Goal: Information Seeking & Learning: Learn about a topic

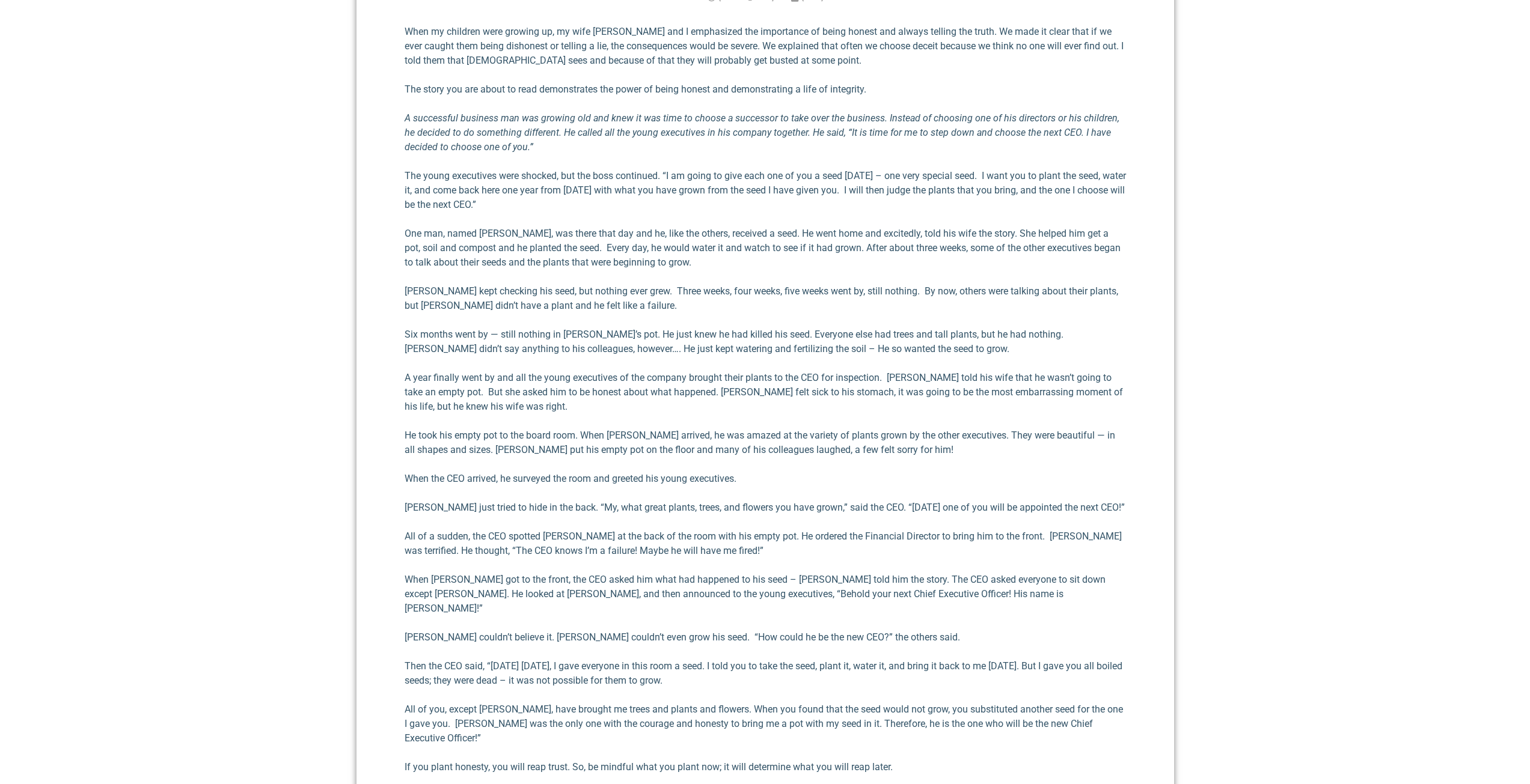
scroll to position [541, 0]
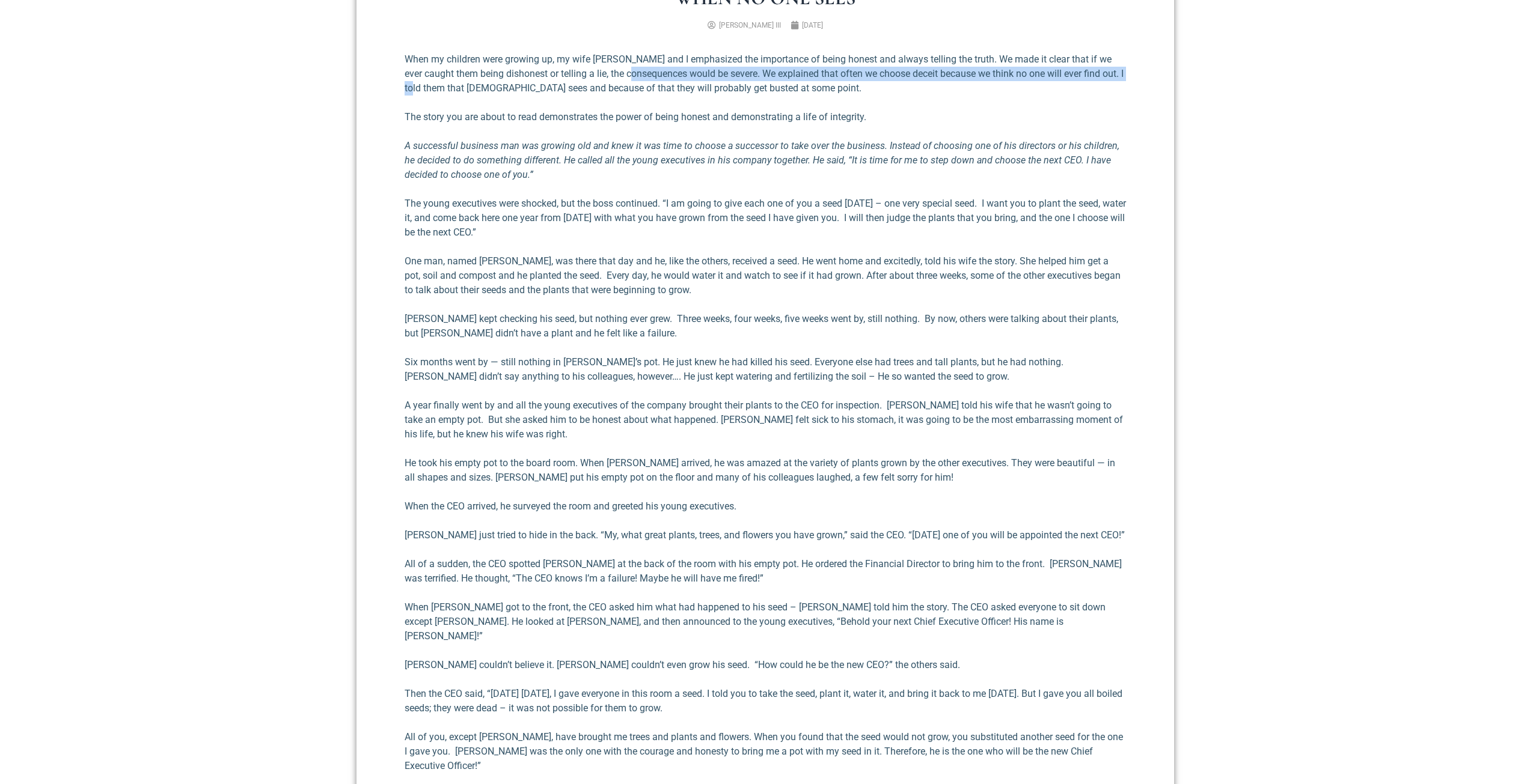
drag, startPoint x: 621, startPoint y: 76, endPoint x: 232, endPoint y: 77, distance: 389.0
click at [233, 77] on section "When No One Sees [PERSON_NAME] III [DATE] When my children were growing up, my …" at bounding box center [765, 449] width 1530 height 934
click at [596, 96] on div "When my children were growing up, my wife [PERSON_NAME] and I emphasized the im…" at bounding box center [765, 446] width 721 height 789
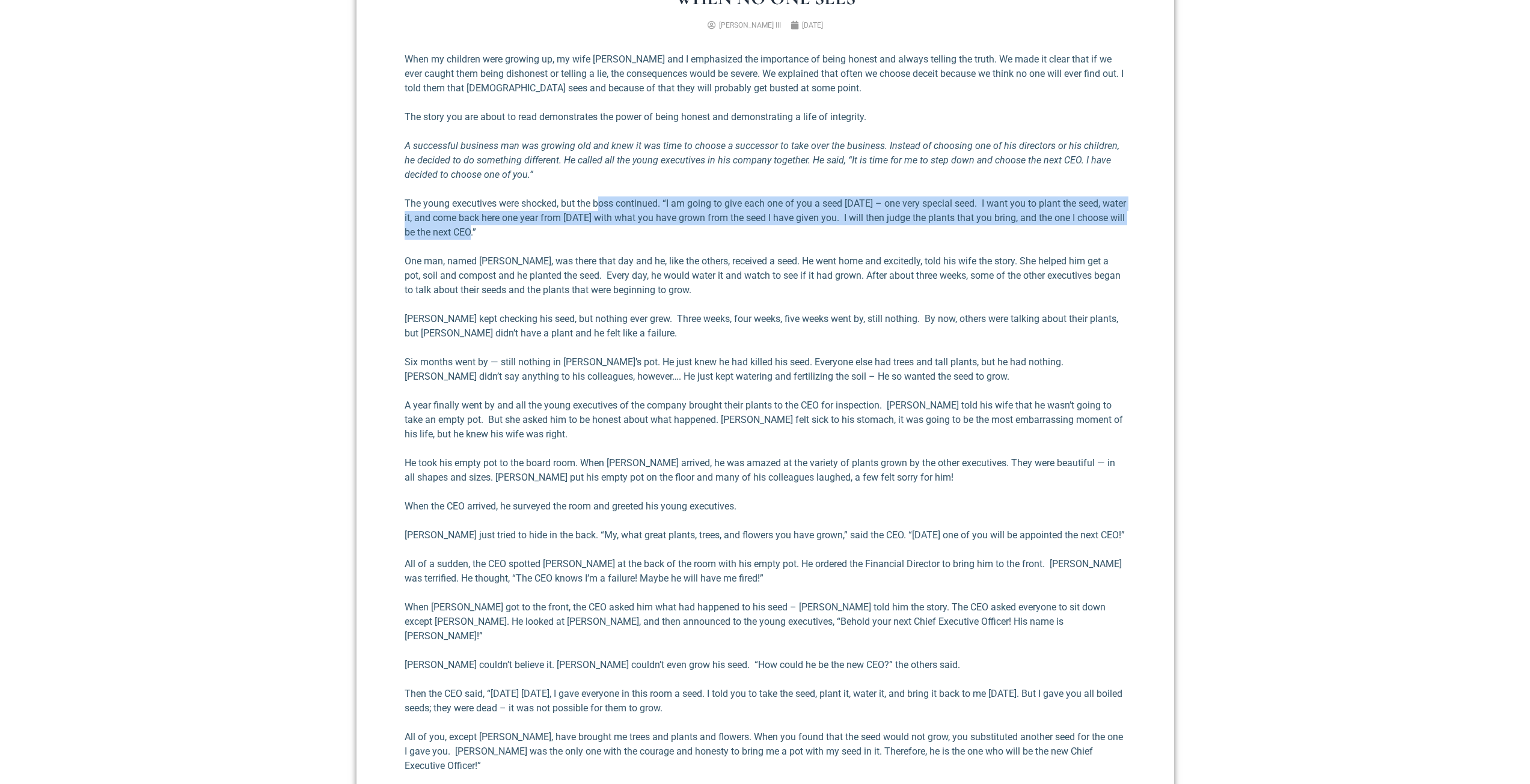
drag, startPoint x: 601, startPoint y: 199, endPoint x: 764, endPoint y: 227, distance: 165.4
click at [764, 227] on p "The young executives were shocked, but the boss continued. “I am going to give …" at bounding box center [765, 218] width 721 height 44
click at [763, 223] on p "The young executives were shocked, but the boss continued. “I am going to give …" at bounding box center [765, 218] width 721 height 44
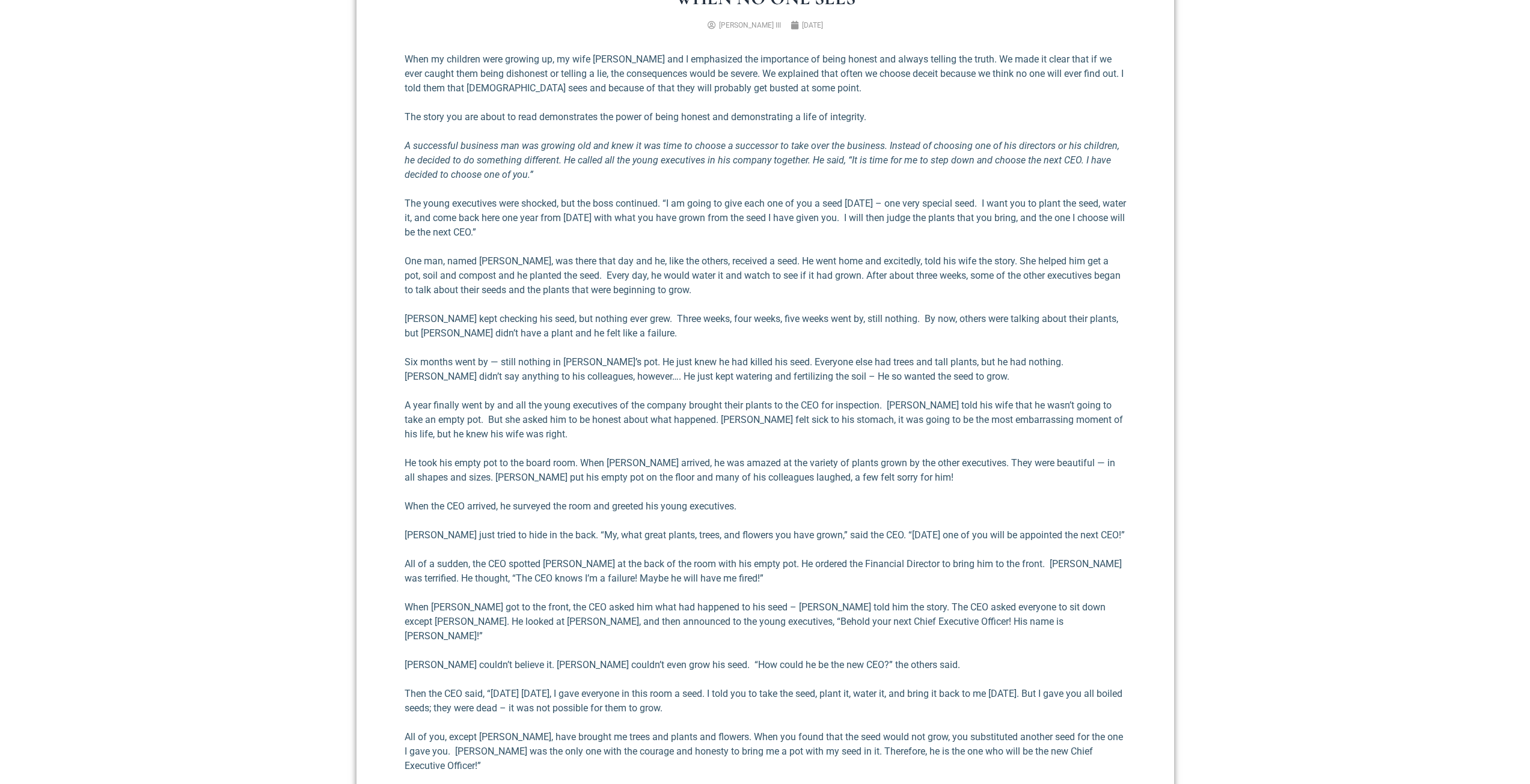
click at [763, 223] on p "The young executives were shocked, but the boss continued. “I am going to give …" at bounding box center [765, 218] width 721 height 44
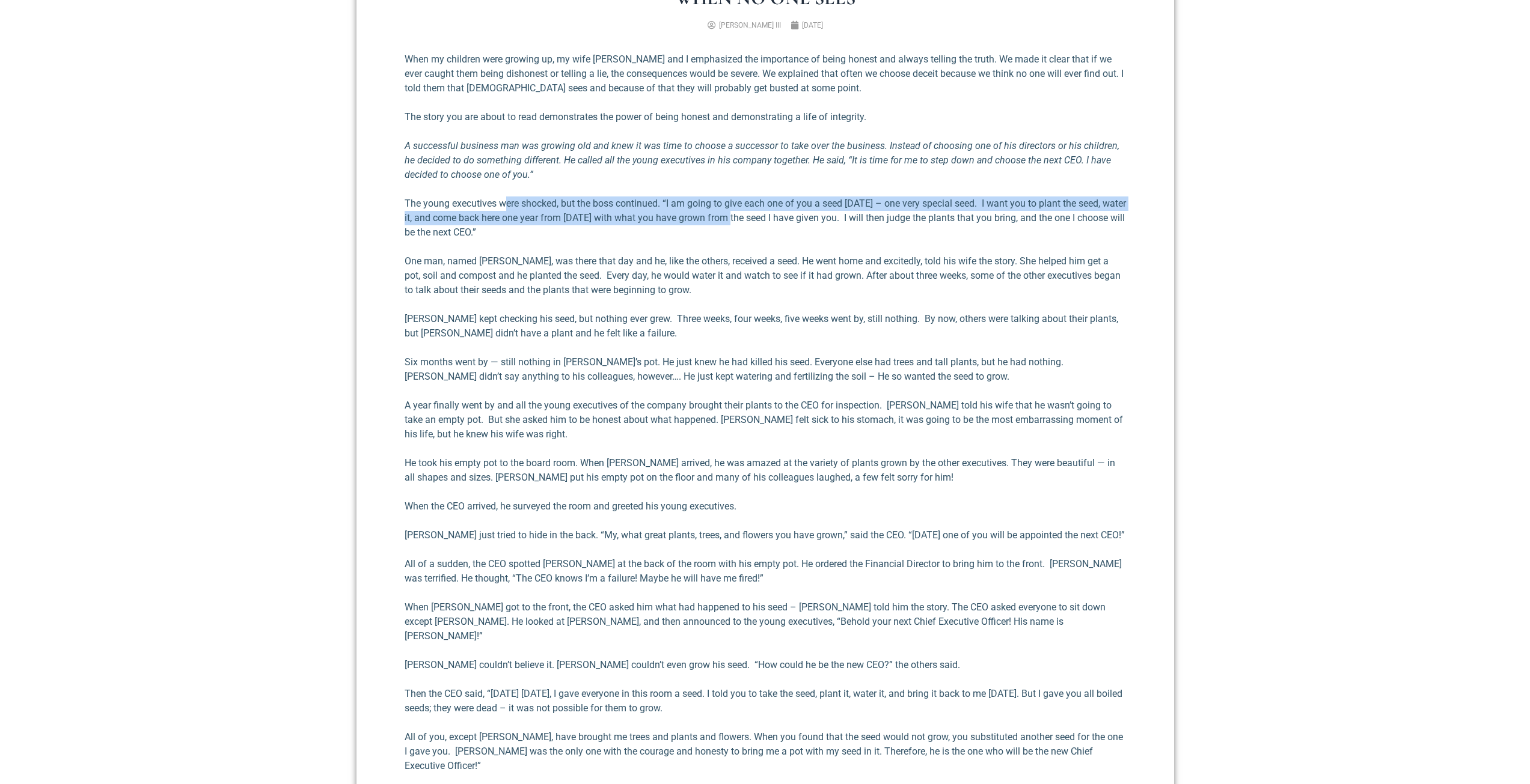
drag, startPoint x: 763, startPoint y: 223, endPoint x: 503, endPoint y: 190, distance: 262.1
click at [503, 190] on div "When my children were growing up, my wife [PERSON_NAME] and I emphasized the im…" at bounding box center [765, 446] width 721 height 789
click at [592, 186] on div "When my children were growing up, my wife [PERSON_NAME] and I emphasized the im…" at bounding box center [765, 446] width 721 height 789
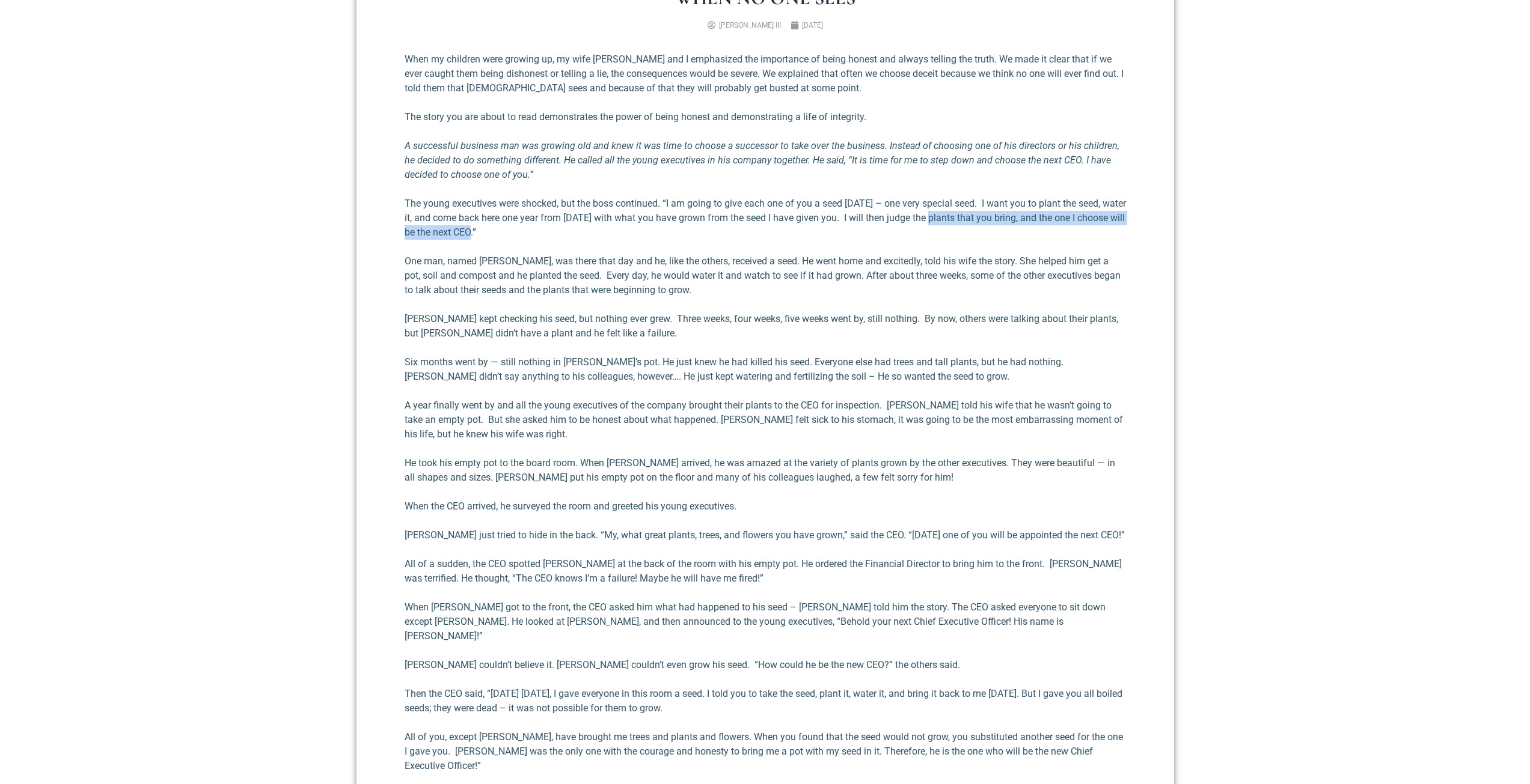
drag, startPoint x: 960, startPoint y: 212, endPoint x: 858, endPoint y: 237, distance: 105.0
click at [866, 235] on p "The young executives were shocked, but the boss continued. “I am going to give …" at bounding box center [765, 218] width 721 height 44
click at [740, 244] on div "When my children were growing up, my wife [PERSON_NAME] and I emphasized the im…" at bounding box center [765, 446] width 721 height 789
click at [565, 228] on p "The young executives were shocked, but the boss continued. “I am going to give …" at bounding box center [765, 218] width 721 height 44
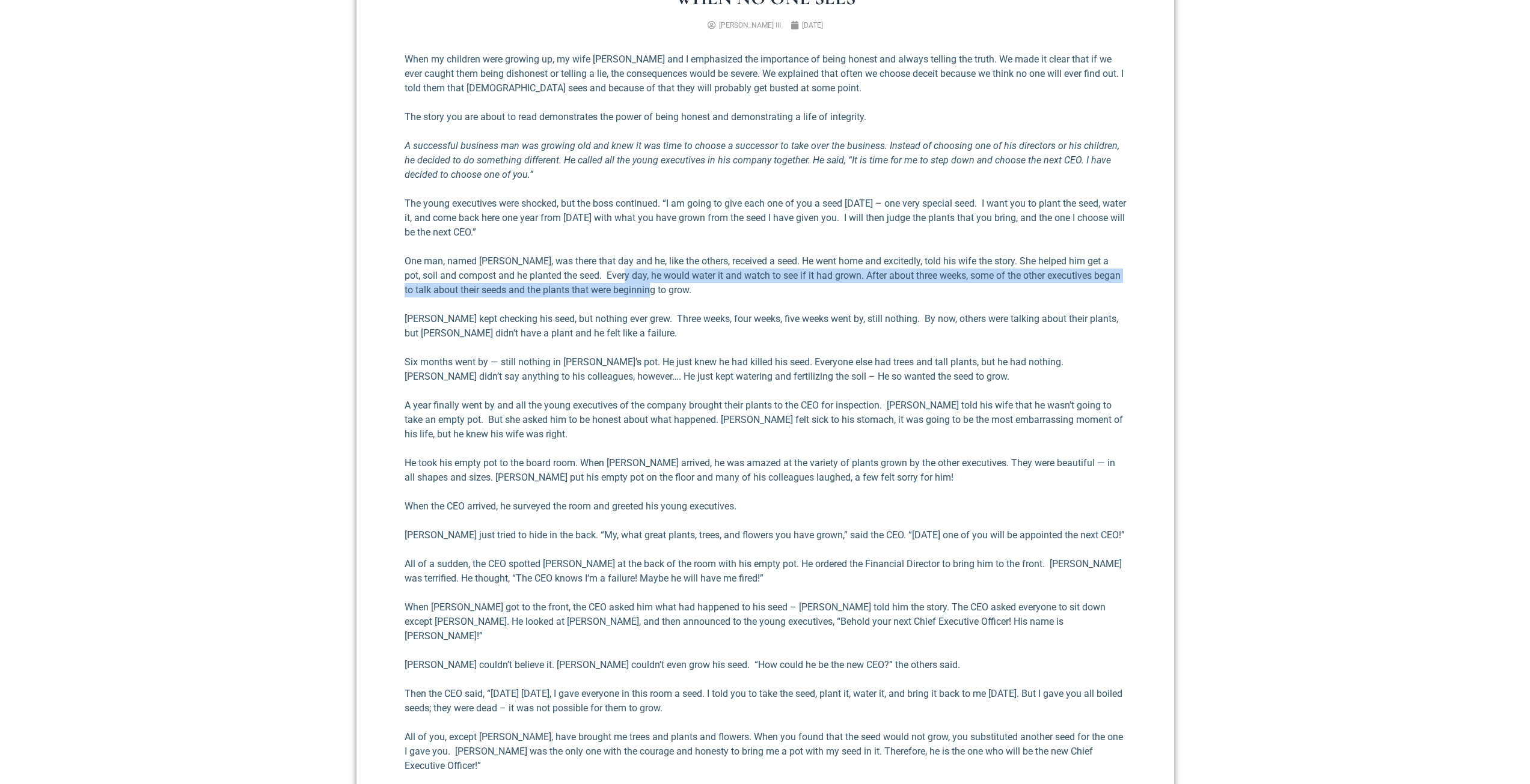
drag, startPoint x: 681, startPoint y: 289, endPoint x: 597, endPoint y: 273, distance: 85.5
click at [599, 273] on p "One man, named [PERSON_NAME], was there that day and he, like the others, recei…" at bounding box center [765, 276] width 721 height 44
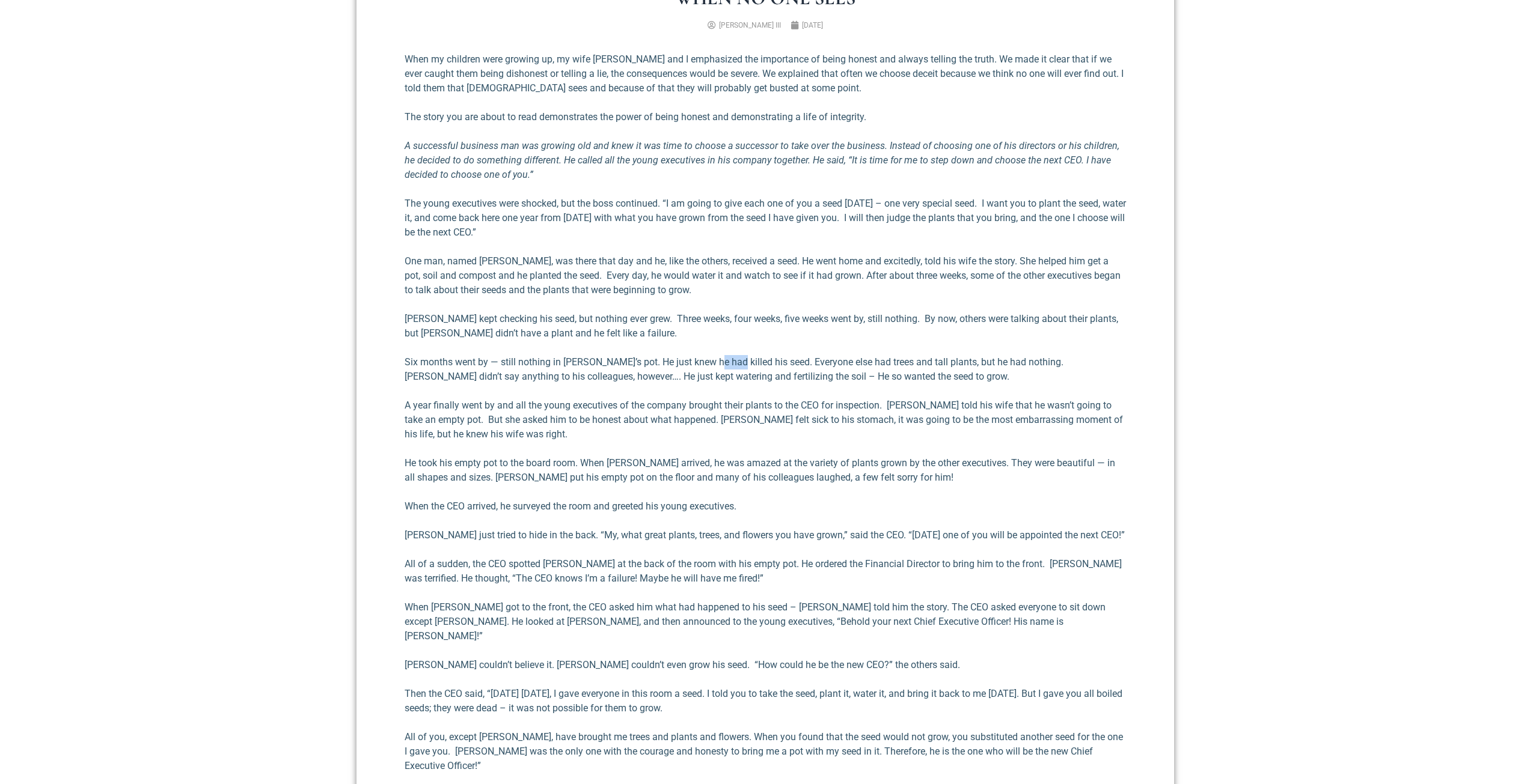
drag, startPoint x: 717, startPoint y: 354, endPoint x: 730, endPoint y: 355, distance: 13.0
click at [729, 355] on div "When my children were growing up, my wife [PERSON_NAME] and I emphasized the im…" at bounding box center [765, 446] width 721 height 789
drag, startPoint x: 879, startPoint y: 372, endPoint x: 658, endPoint y: 357, distance: 221.5
click at [658, 357] on p "Six months went by — still nothing in [PERSON_NAME]’s pot. He just knew he had …" at bounding box center [765, 370] width 721 height 29
click at [639, 357] on p "Six months went by — still nothing in [PERSON_NAME]’s pot. He just knew he had …" at bounding box center [765, 370] width 721 height 29
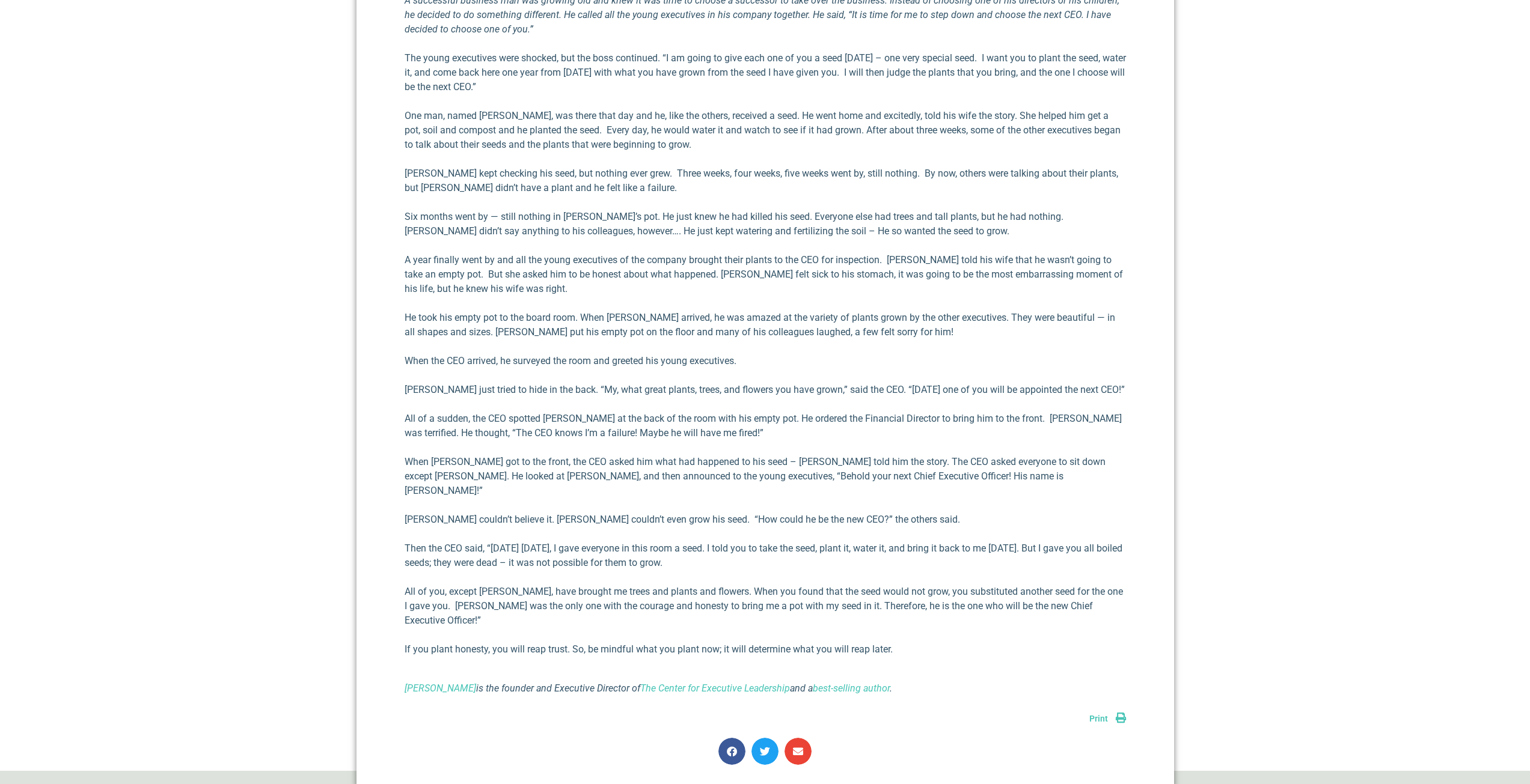
scroll to position [687, 0]
